Goal: Transaction & Acquisition: Purchase product/service

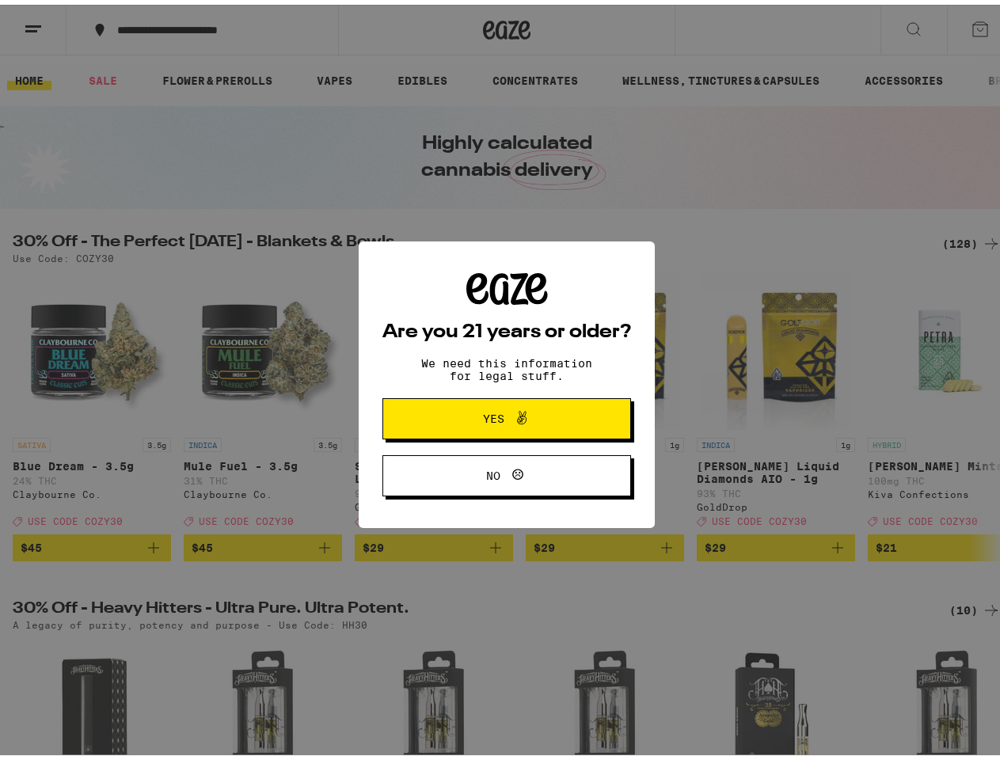
click at [500, 380] on div "Are you 21 years or older? We need this information for legal stuff. Yes No" at bounding box center [506, 380] width 249 height 224
click at [504, 417] on span at bounding box center [517, 414] width 27 height 21
